Goal: Ask a question

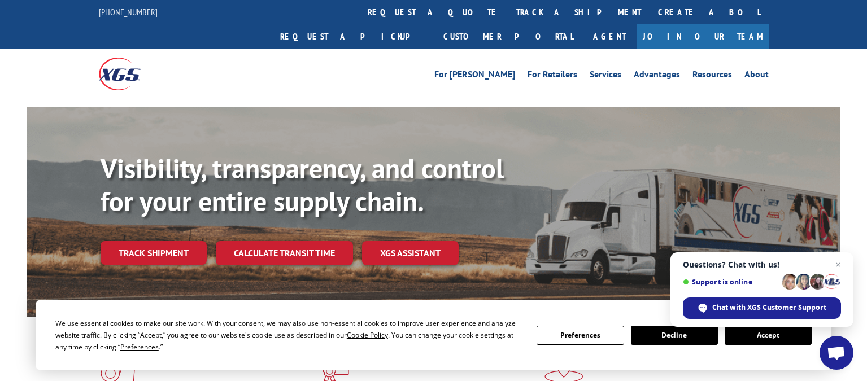
click at [836, 344] on span "Open chat" at bounding box center [837, 353] width 34 height 34
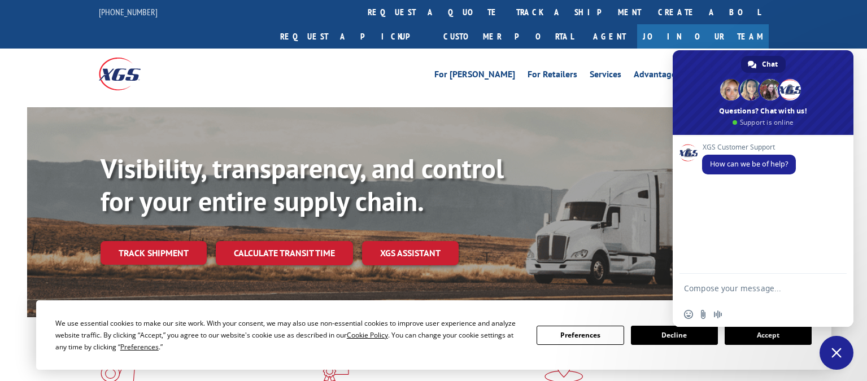
click at [710, 295] on textarea "Compose your message..." at bounding box center [752, 288] width 136 height 28
paste textarea "Good morning can you please help me with the status of these loads PU00058855"
type textarea "Good morning can you please help me with the status of these loads PU00058855"
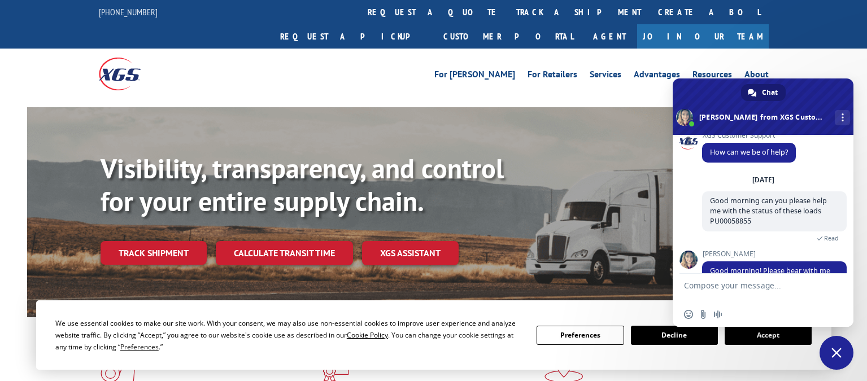
scroll to position [42, 0]
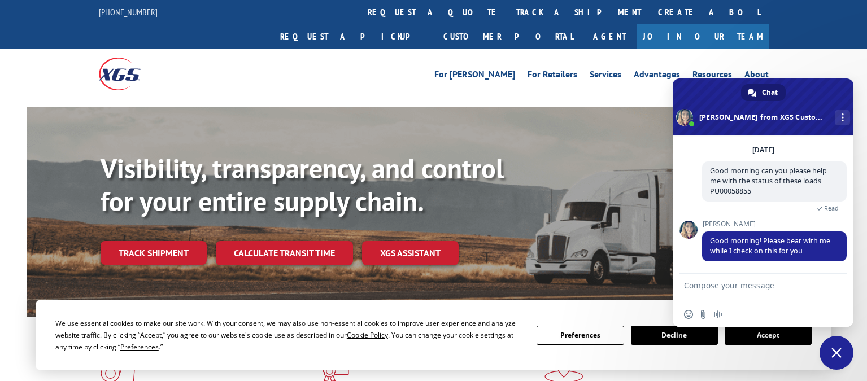
click at [710, 288] on textarea "Compose your message..." at bounding box center [752, 288] width 136 height 28
type textarea "thanks"
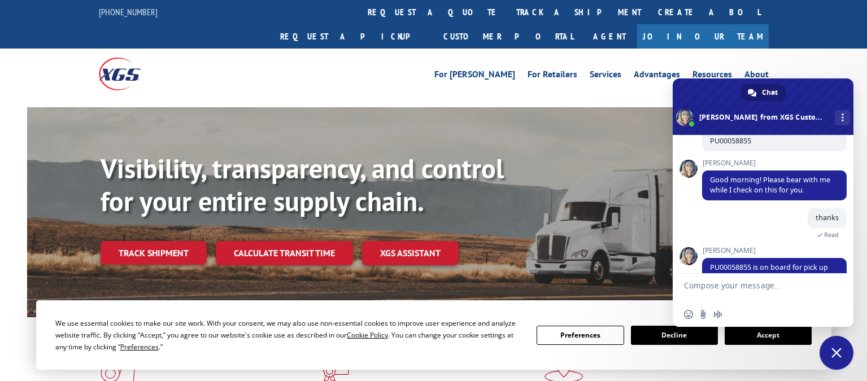
scroll to position [119, 0]
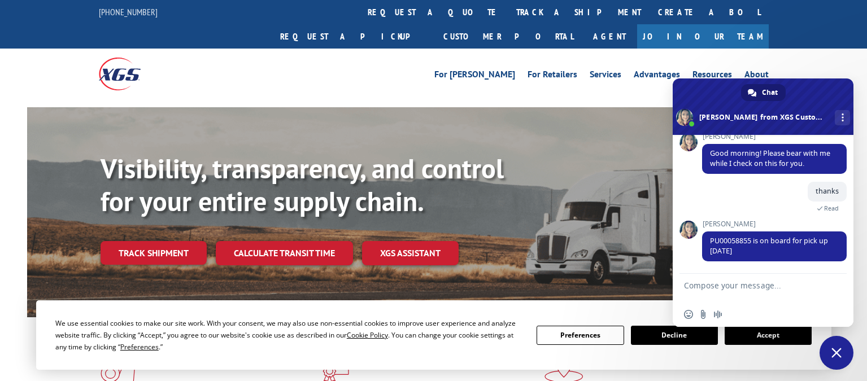
click at [720, 283] on textarea "Compose your message..." at bounding box center [752, 288] width 136 height 28
type textarea "t"
type textarea "do you know what happen [DATE]?"
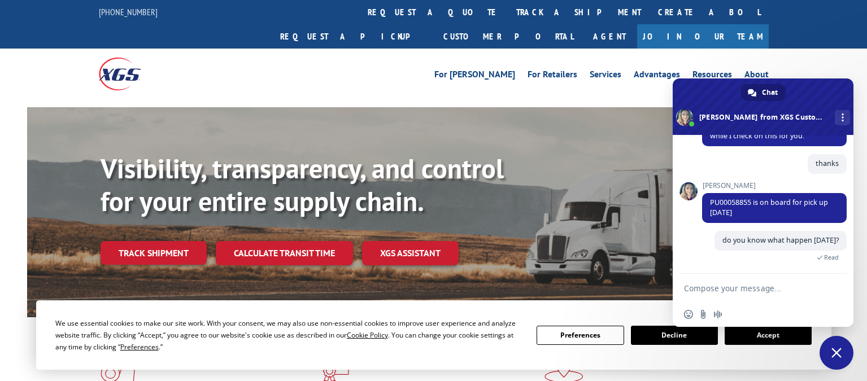
scroll to position [226, 0]
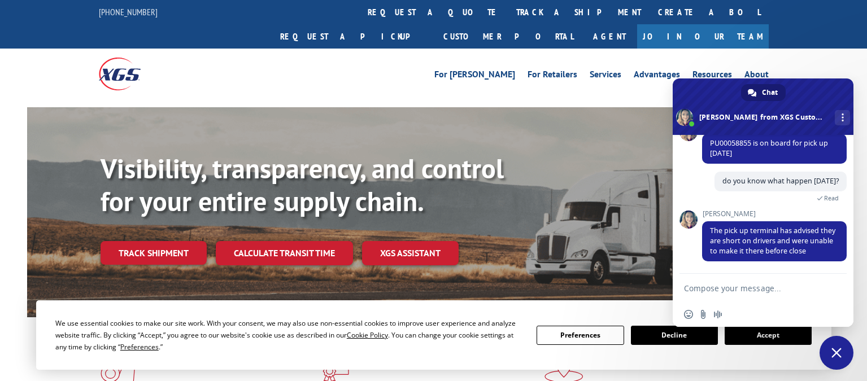
click at [713, 286] on textarea "Compose your message..." at bounding box center [752, 288] width 136 height 28
type textarea "thanks have a great day"
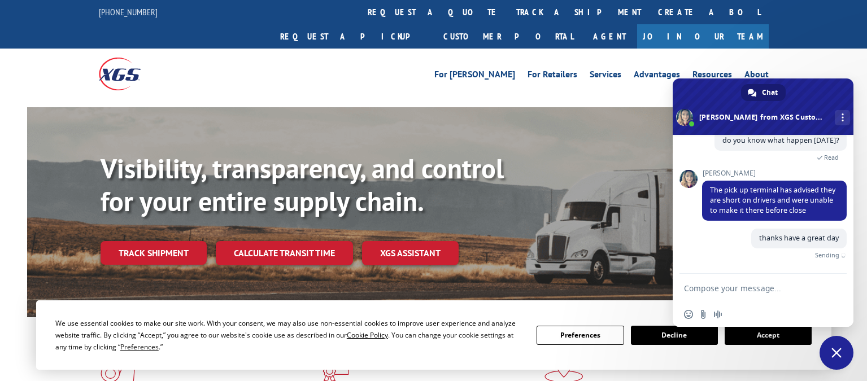
scroll to position [254, 0]
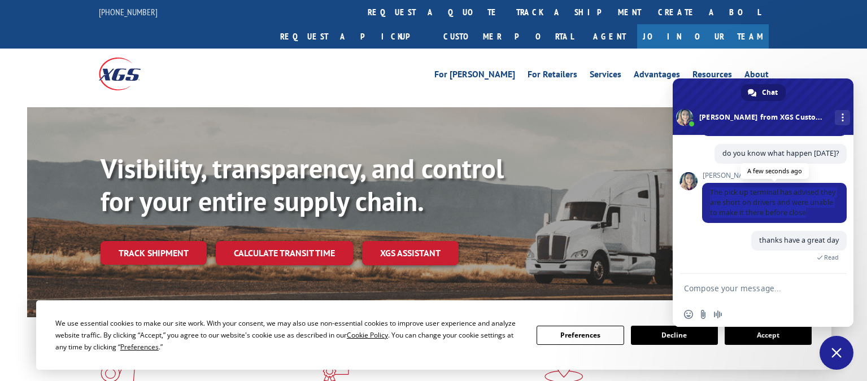
drag, startPoint x: 741, startPoint y: 215, endPoint x: 703, endPoint y: 183, distance: 49.3
click at [703, 183] on span "The pick up terminal has advised they are short on drivers and were unable to m…" at bounding box center [774, 203] width 145 height 40
copy span "The pick up terminal has advised they are short on drivers and were unable to m…"
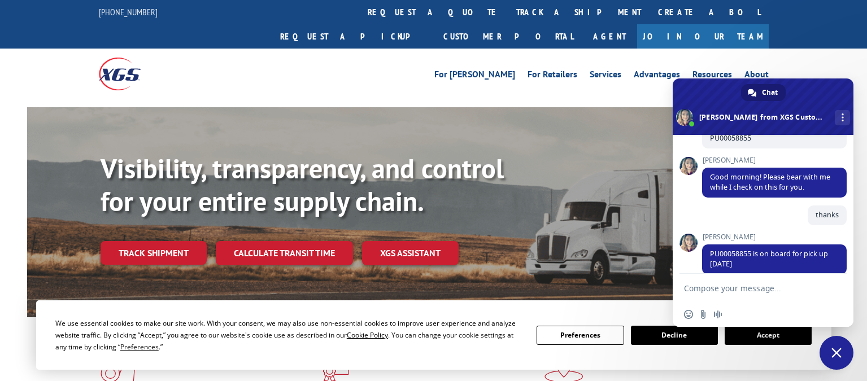
scroll to position [264, 0]
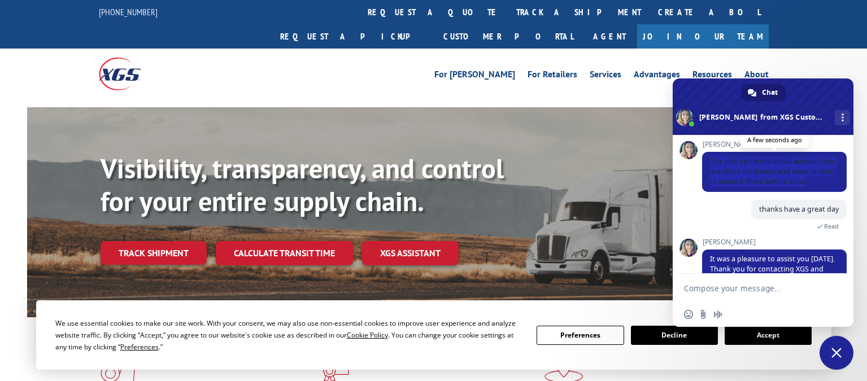
click at [756, 186] on span "The pick up terminal has advised they are short on drivers and were unable to m…" at bounding box center [772, 171] width 125 height 30
